Goal: Task Accomplishment & Management: Manage account settings

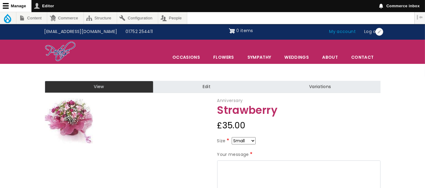
click at [342, 29] on link "My account" at bounding box center [342, 32] width 35 height 12
